Goal: Task Accomplishment & Management: Use online tool/utility

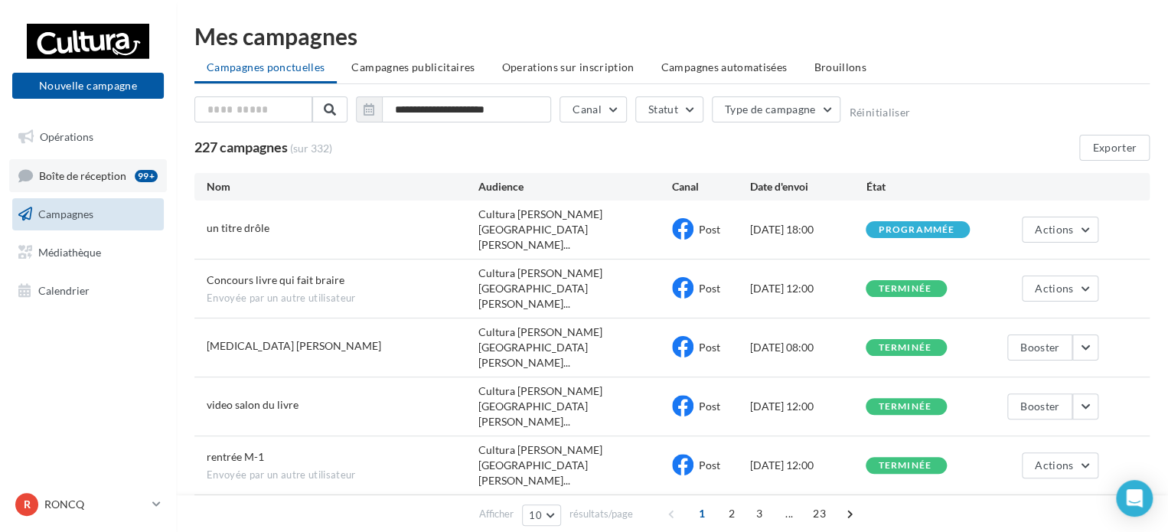
click at [60, 182] on link "Boîte de réception 99+" at bounding box center [88, 175] width 158 height 33
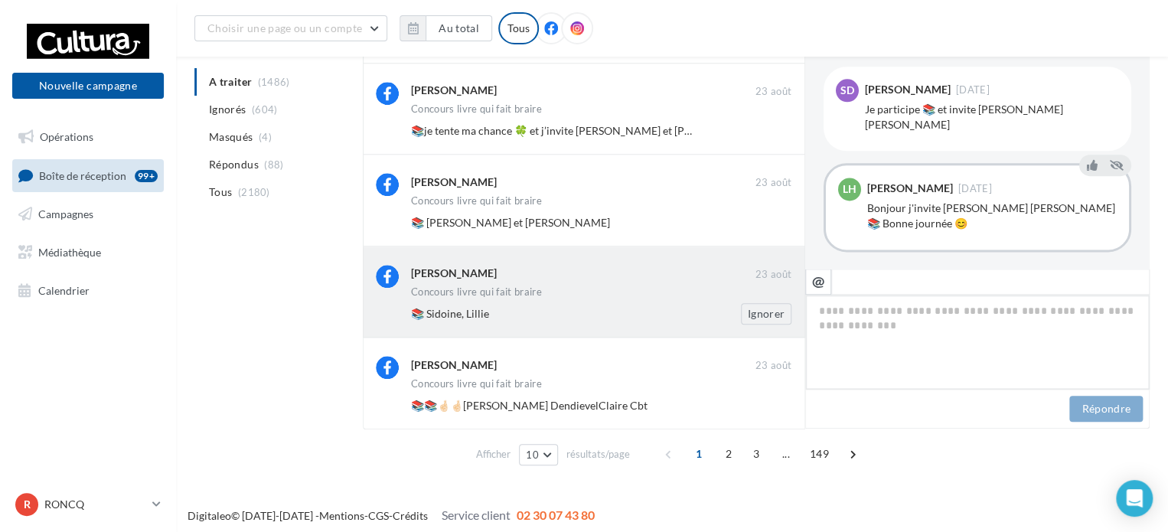
scroll to position [633, 0]
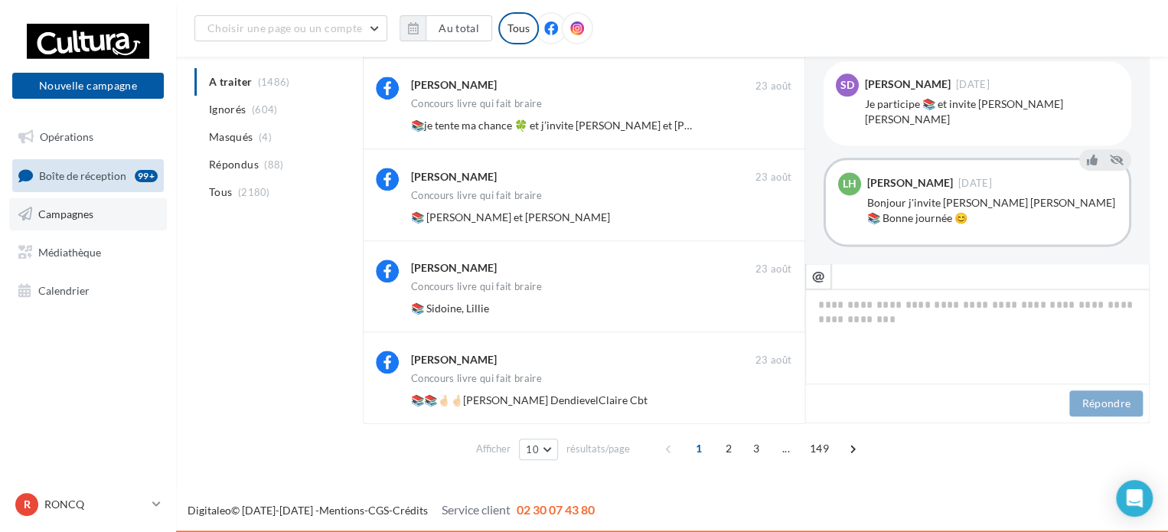
click at [77, 210] on span "Campagnes" at bounding box center [65, 213] width 55 height 13
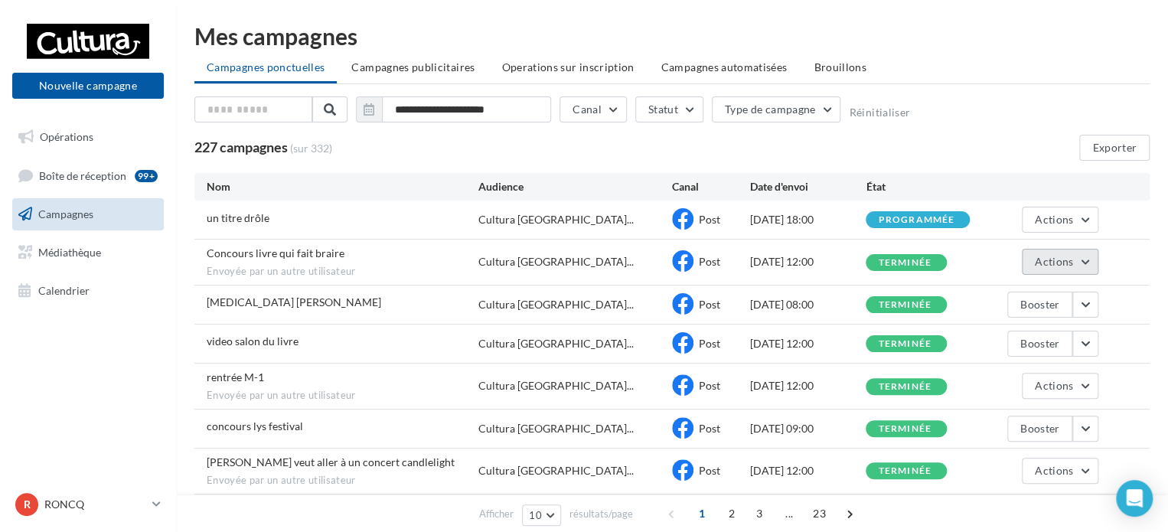
click at [1037, 260] on span "Actions" at bounding box center [1054, 261] width 38 height 13
click at [989, 298] on button "Voir les résultats" at bounding box center [1021, 298] width 153 height 40
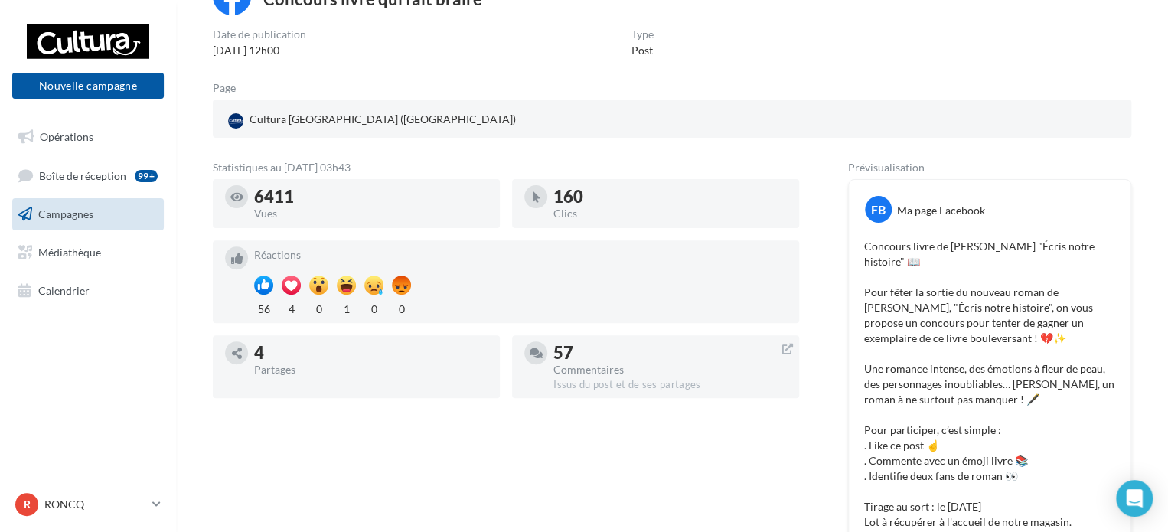
scroll to position [153, 0]
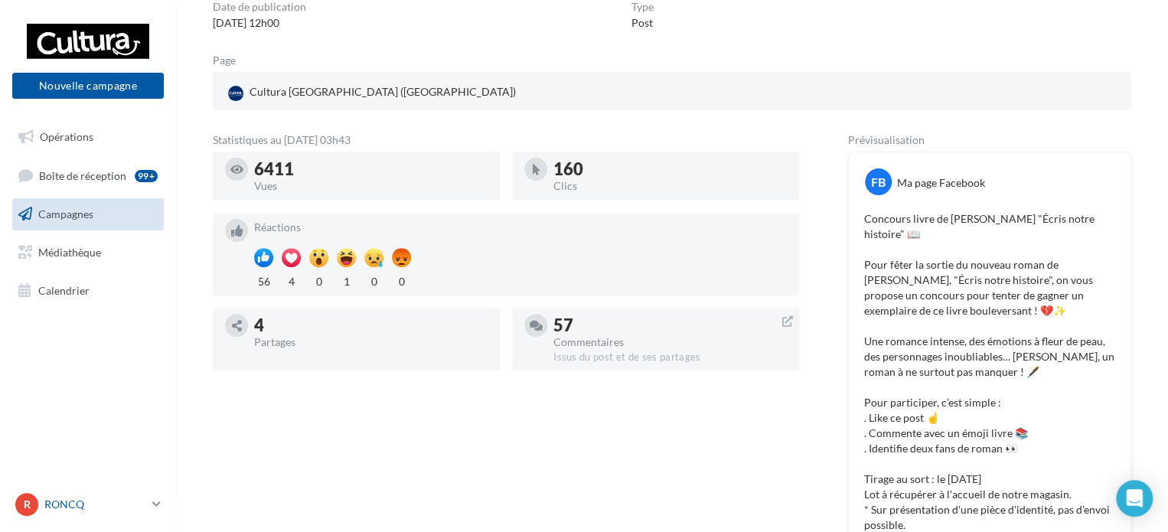
click at [90, 498] on p "RONCQ" at bounding box center [95, 504] width 102 height 15
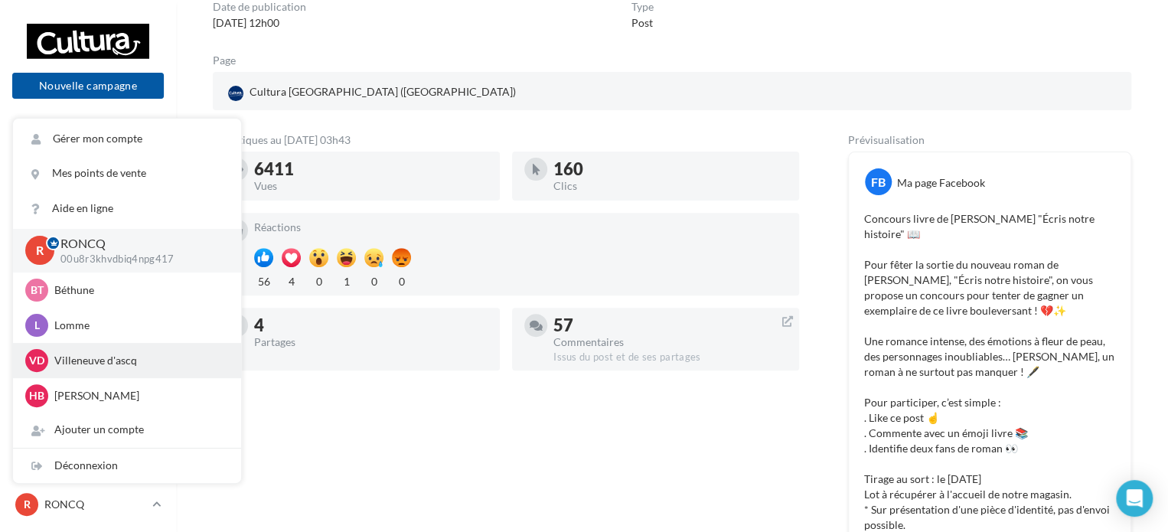
click at [85, 361] on p "Villeneuve d'ascq" at bounding box center [138, 360] width 168 height 15
